Goal: Information Seeking & Learning: Check status

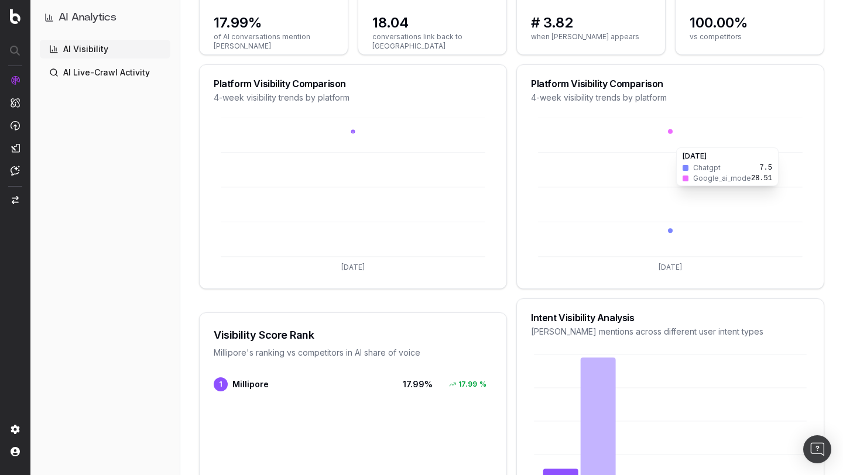
scroll to position [60, 0]
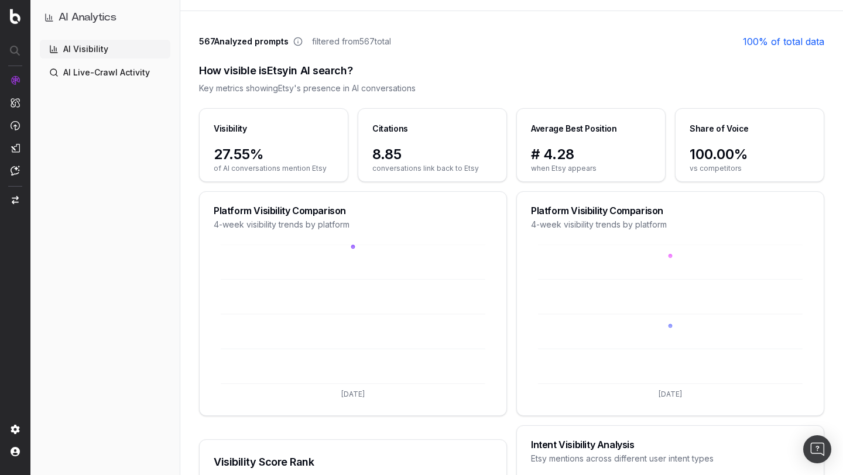
scroll to position [146, 0]
